Goal: Transaction & Acquisition: Purchase product/service

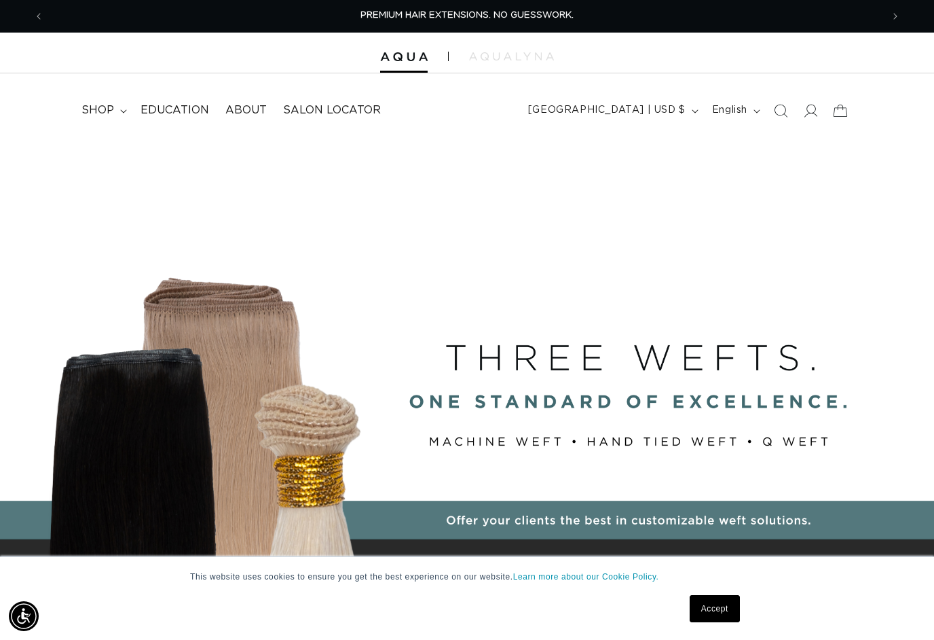
click at [105, 122] on summary "shop" at bounding box center [102, 110] width 59 height 31
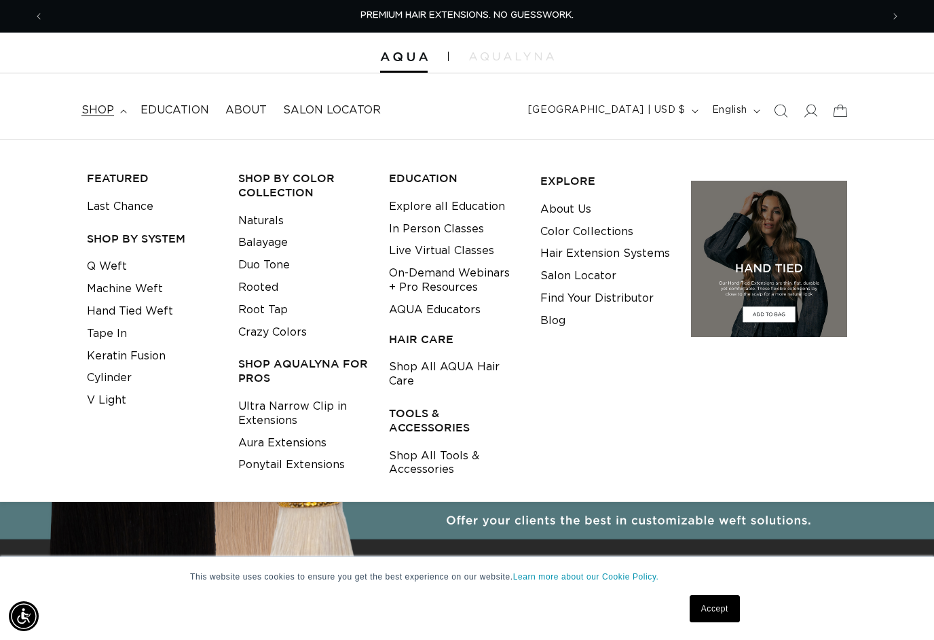
click at [149, 345] on link "Keratin Fusion" at bounding box center [126, 356] width 79 height 22
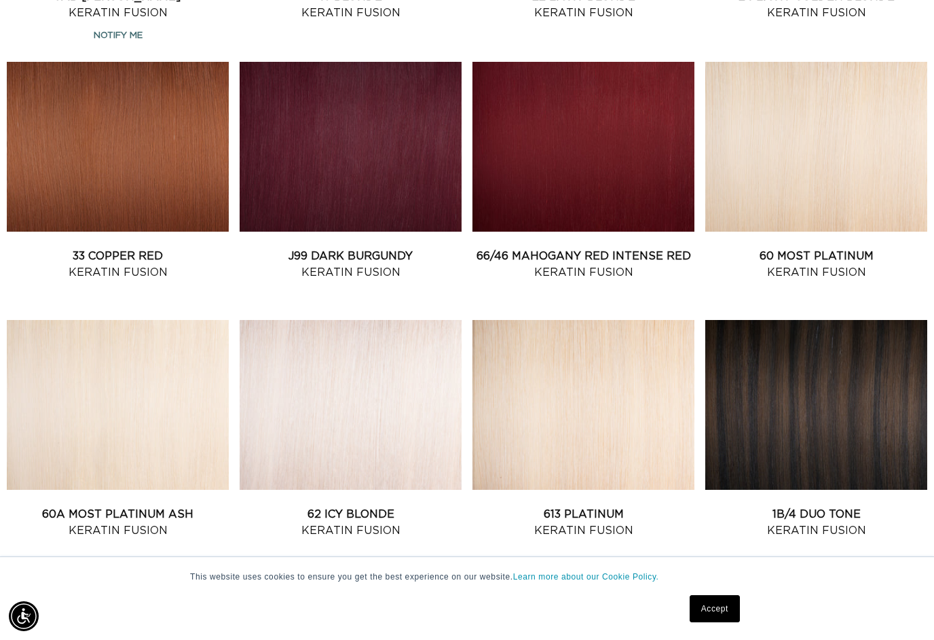
click at [528, 506] on link "613 Platinum Keratin Fusion" at bounding box center [584, 522] width 222 height 33
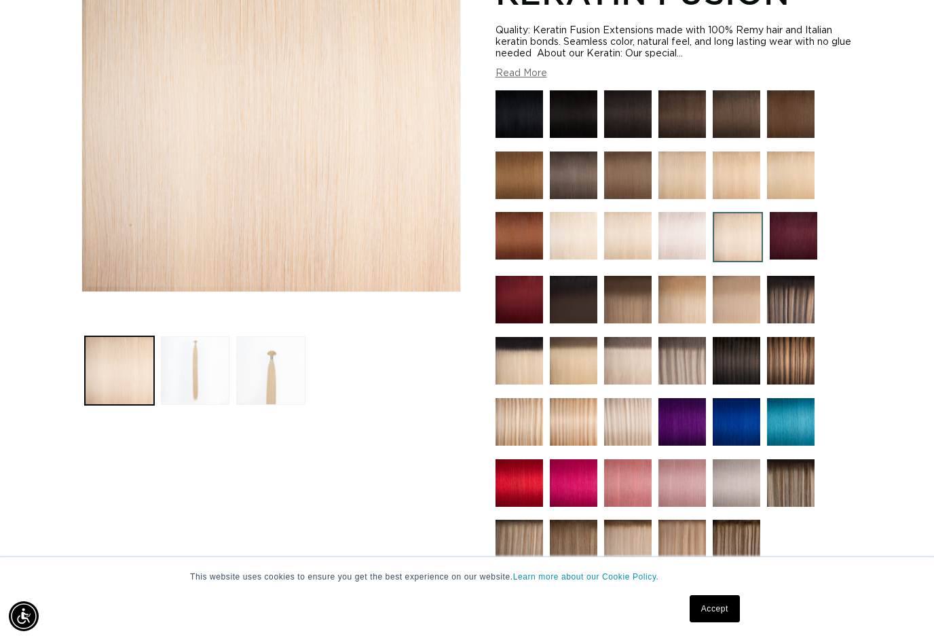
click at [178, 362] on button "Load image 2 in gallery view" at bounding box center [195, 370] width 69 height 69
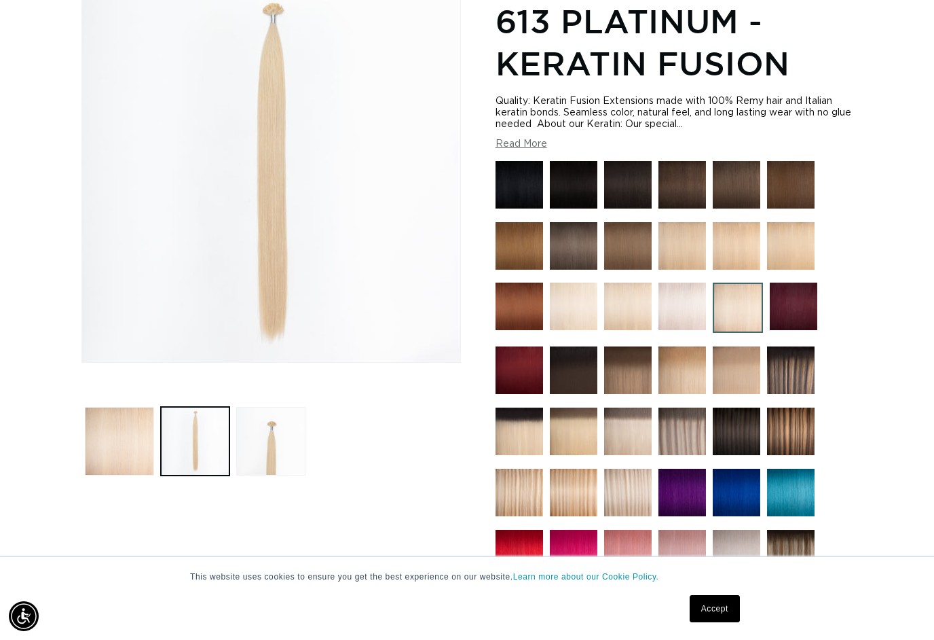
scroll to position [186, 0]
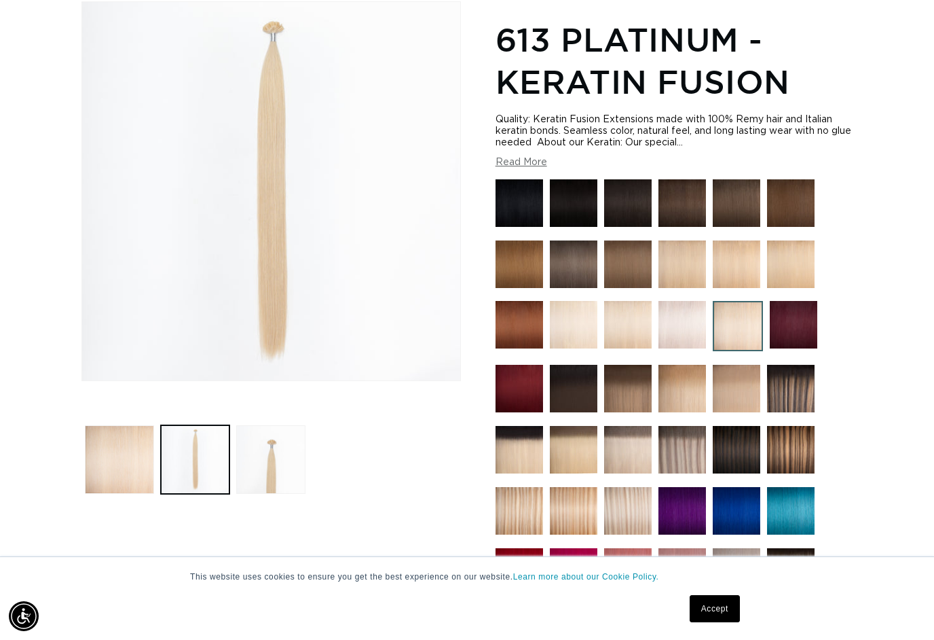
click at [266, 466] on button "Load image 3 in gallery view" at bounding box center [270, 459] width 69 height 69
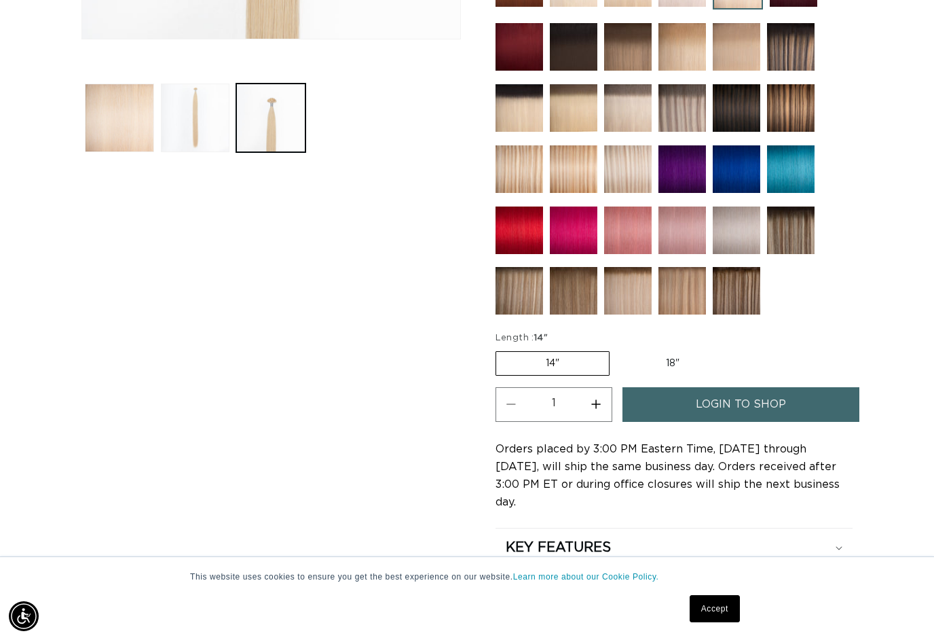
scroll to position [528, 0]
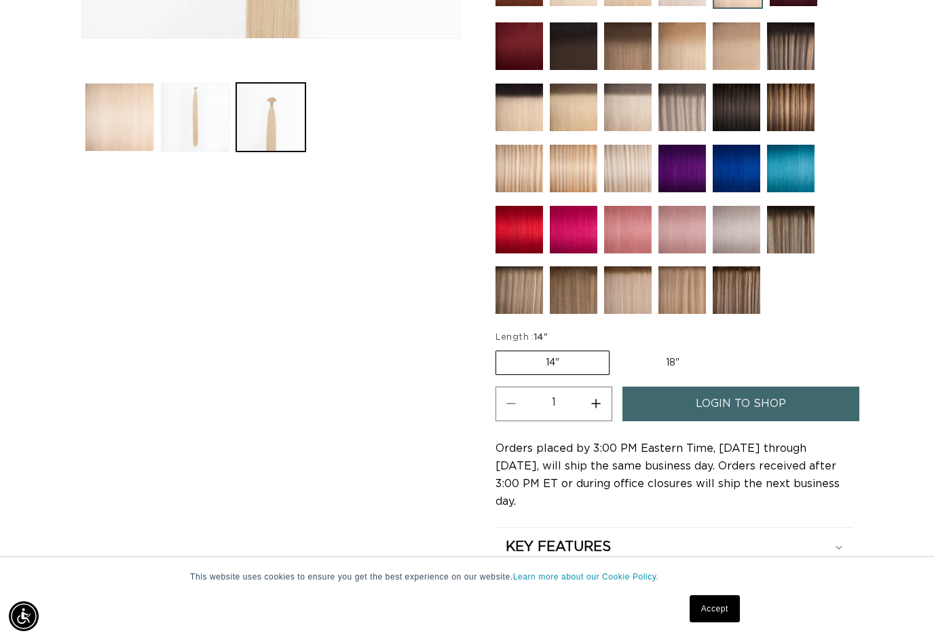
click at [525, 373] on label "14" Variant sold out or unavailable" at bounding box center [553, 362] width 114 height 24
click at [500, 348] on input "14" Variant sold out or unavailable" at bounding box center [499, 348] width 1 height 1
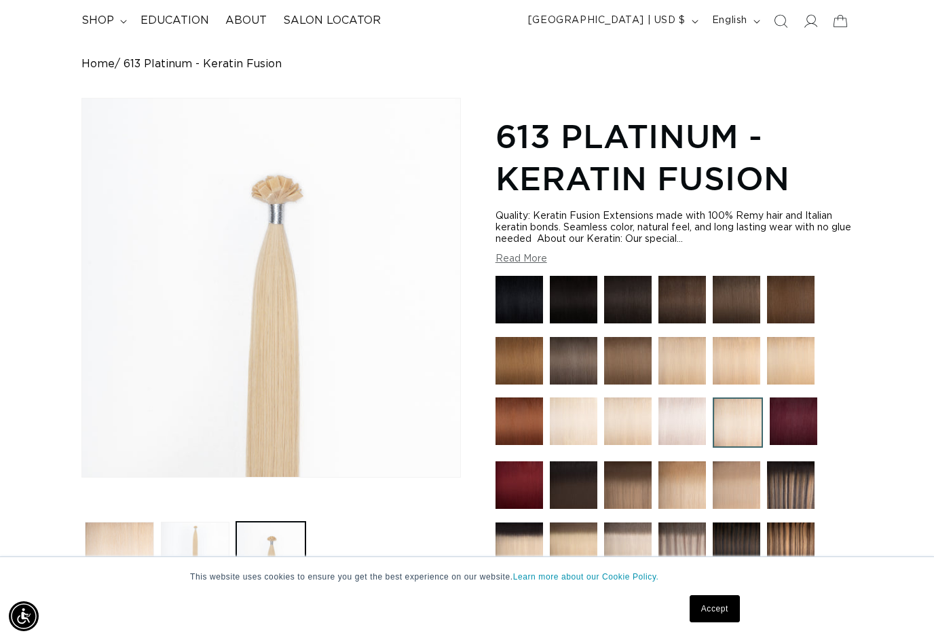
scroll to position [0, 838]
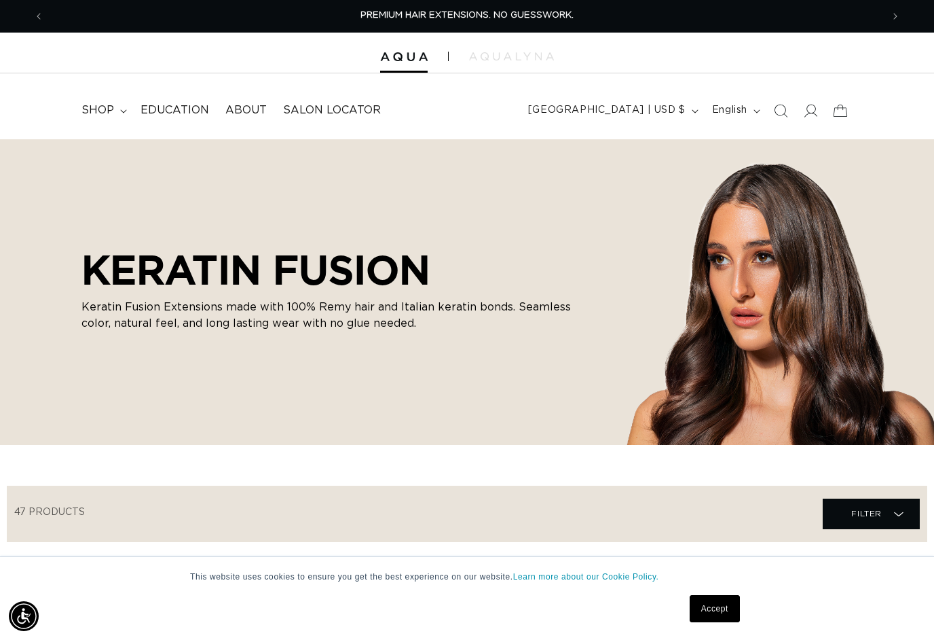
click at [98, 118] on summary "shop" at bounding box center [102, 110] width 59 height 31
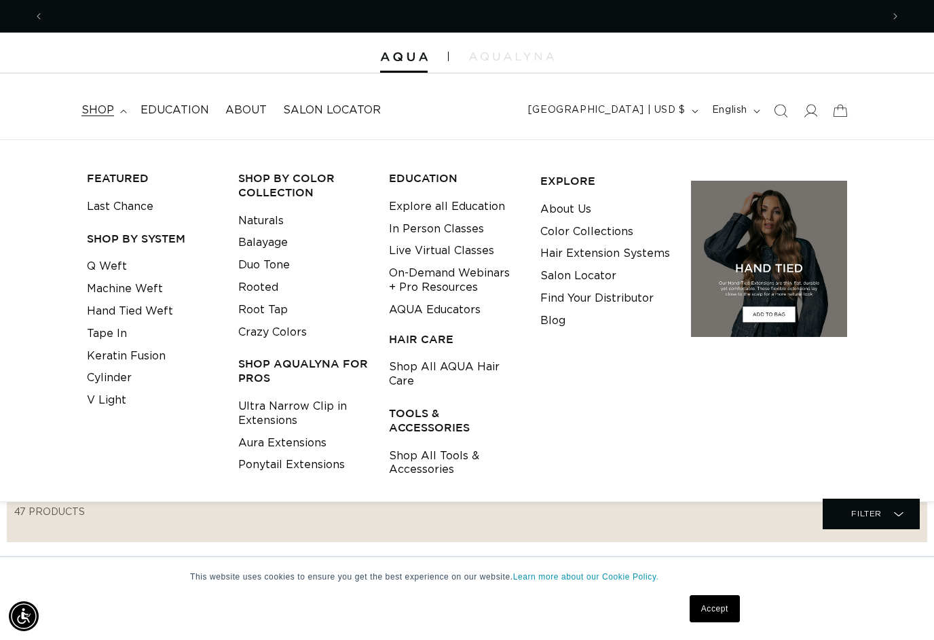
scroll to position [0, 838]
